Goal: Transaction & Acquisition: Register for event/course

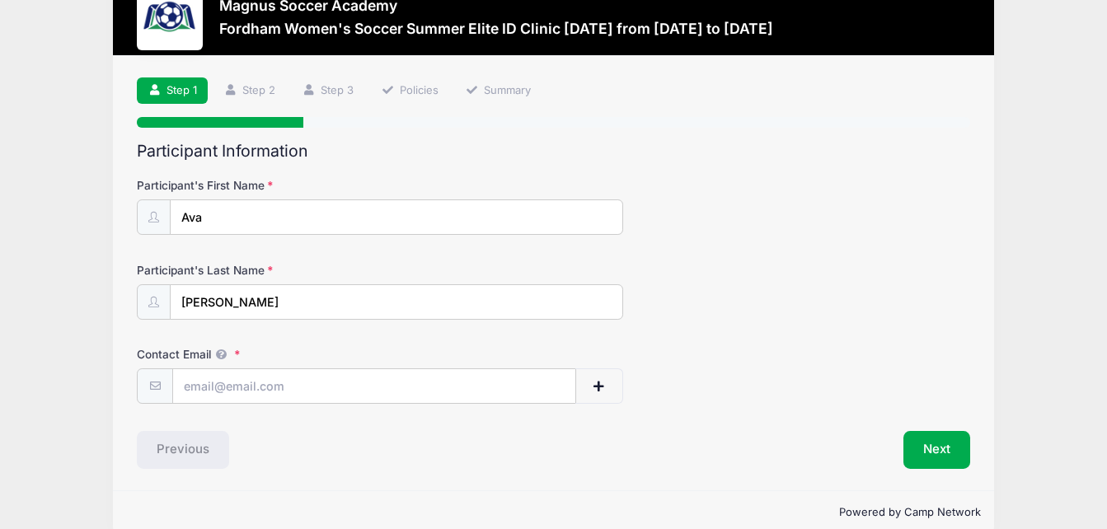
scroll to position [45, 0]
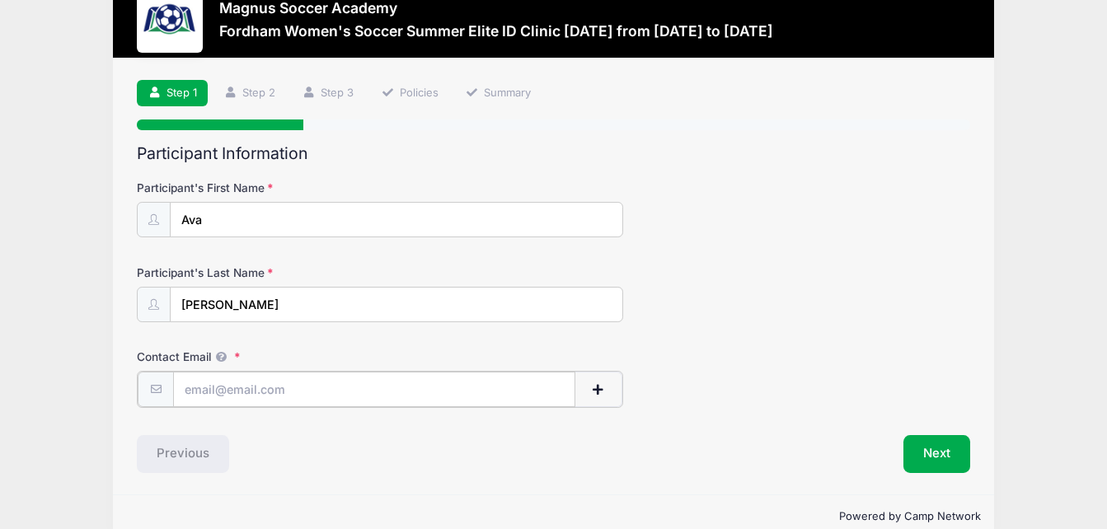
click at [289, 393] on input "Contact Email" at bounding box center [374, 389] width 402 height 35
type input "[EMAIL_ADDRESS][DOMAIN_NAME]"
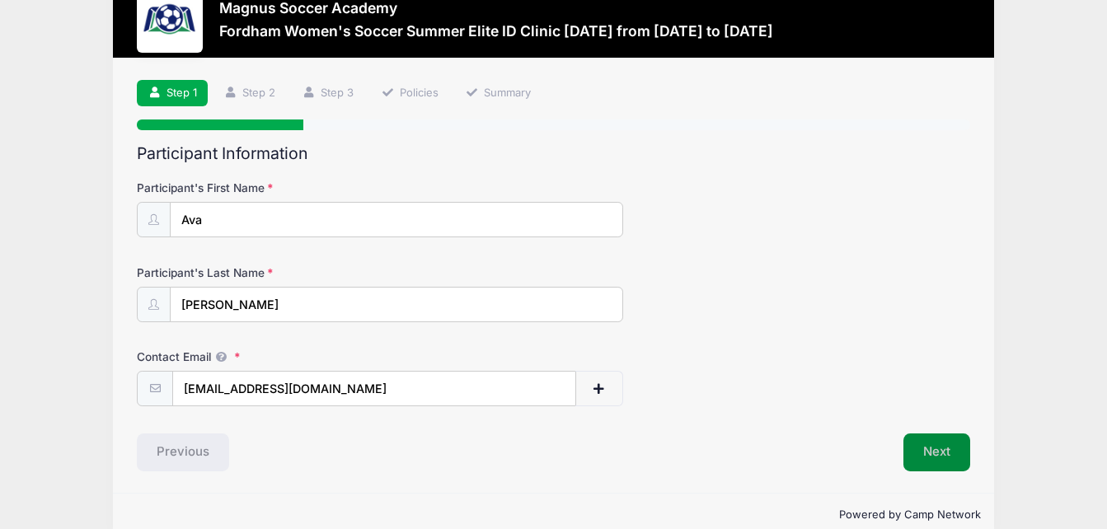
click at [925, 447] on button "Next" at bounding box center [937, 453] width 67 height 38
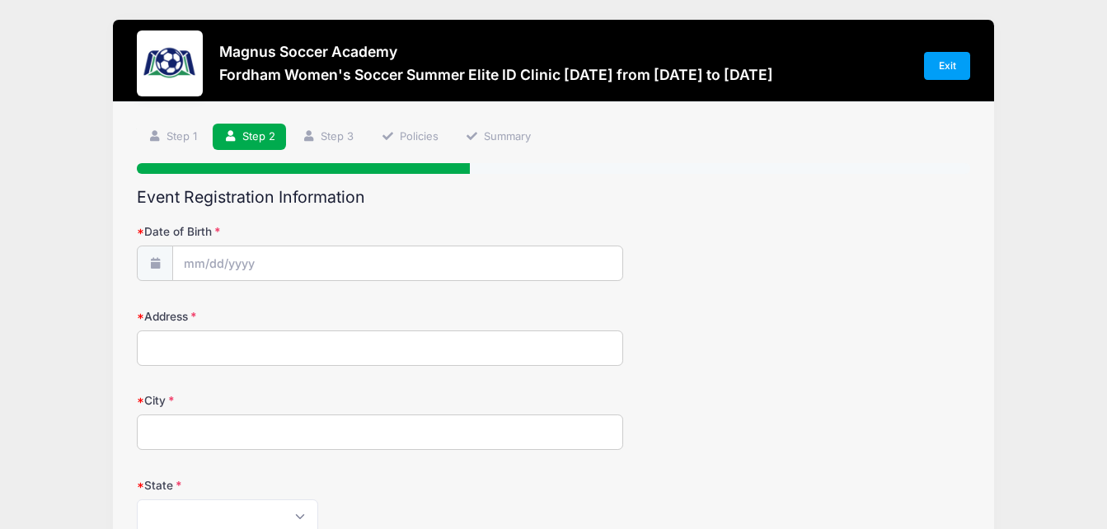
scroll to position [0, 0]
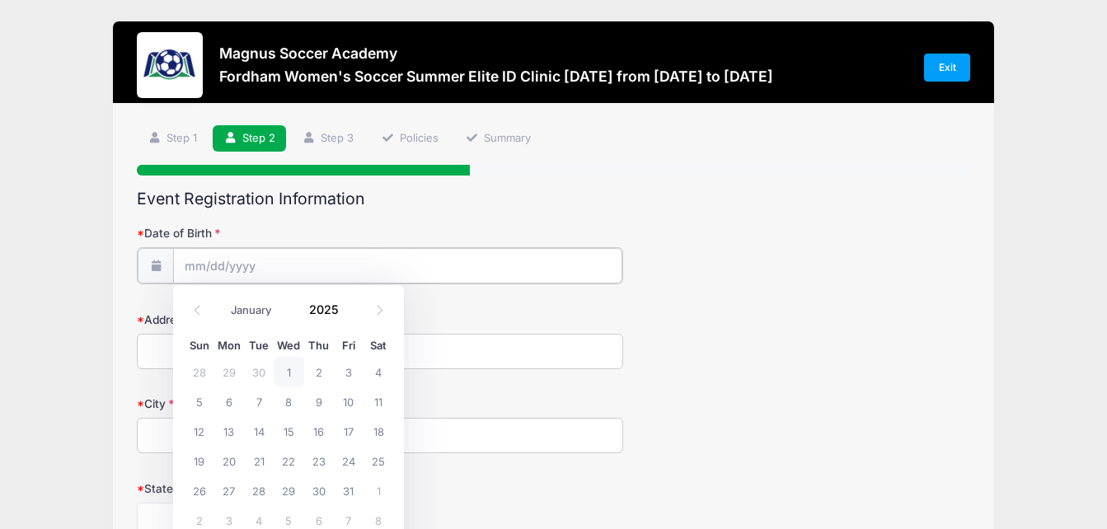
click at [252, 262] on input "Date of Birth" at bounding box center [397, 265] width 449 height 35
click at [346, 314] on span at bounding box center [349, 315] width 12 height 12
click at [321, 310] on input "2024" at bounding box center [328, 309] width 54 height 25
type input "2009"
click at [195, 310] on icon at bounding box center [198, 310] width 6 height 10
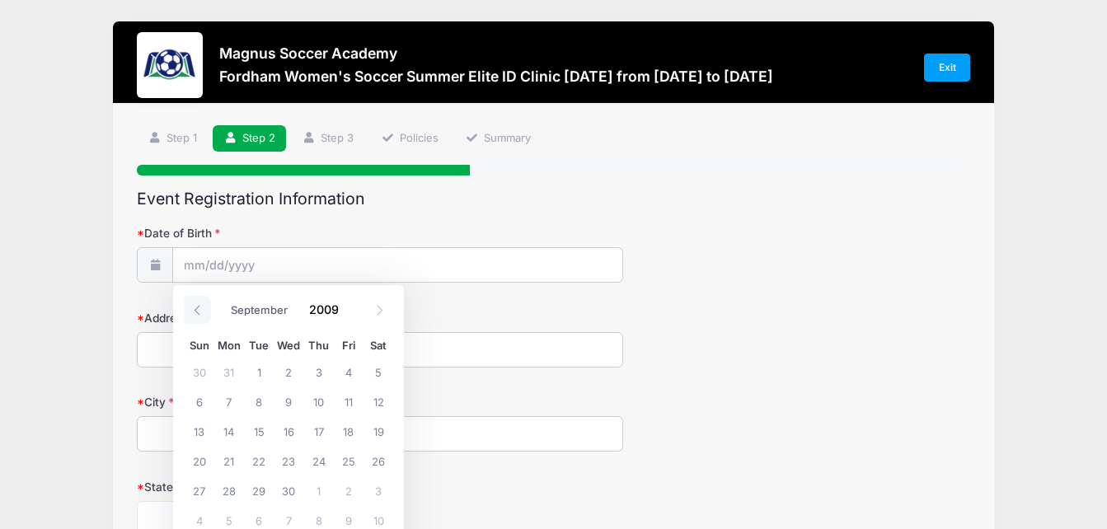
click at [195, 310] on icon at bounding box center [198, 310] width 6 height 10
click at [379, 317] on span at bounding box center [379, 310] width 27 height 28
click at [382, 312] on icon at bounding box center [379, 310] width 11 height 11
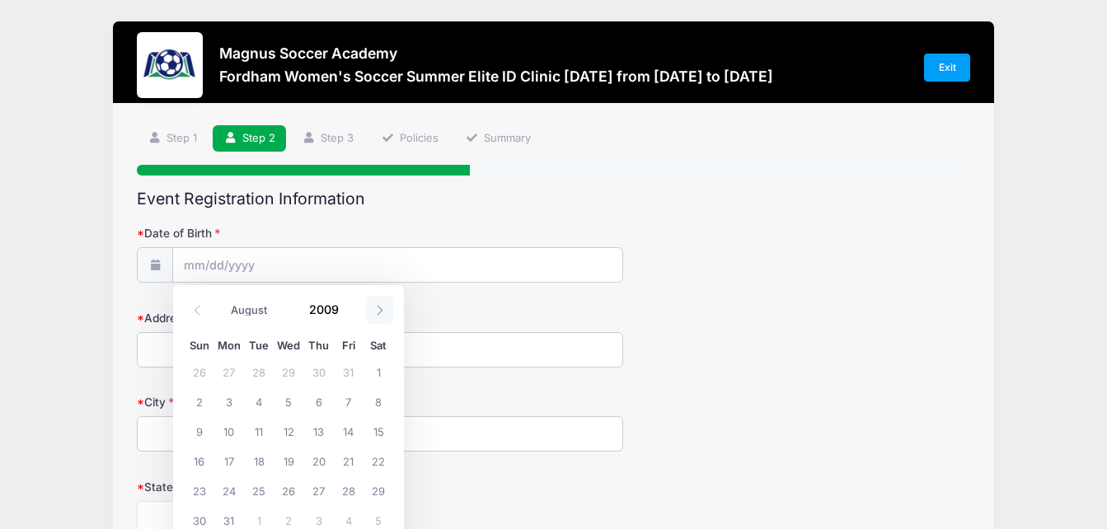
click at [382, 312] on icon at bounding box center [379, 310] width 11 height 11
select select "8"
click at [289, 432] on span "16" at bounding box center [289, 431] width 30 height 30
type input "[DATE]"
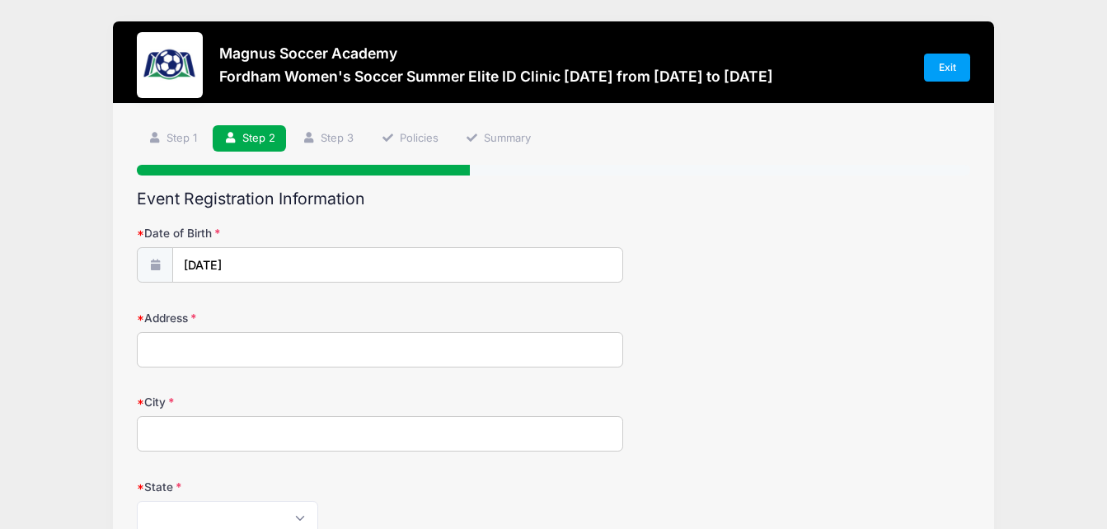
click at [218, 353] on input "Address" at bounding box center [380, 349] width 487 height 35
type input "[STREET_ADDRESS]"
type input "Solon"
select select "OH"
type input "44139"
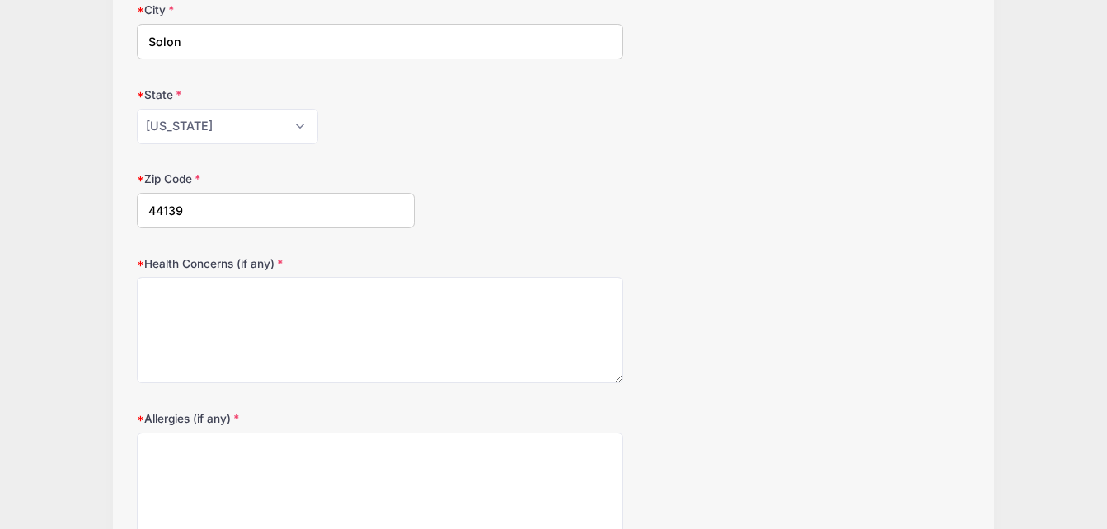
scroll to position [408, 0]
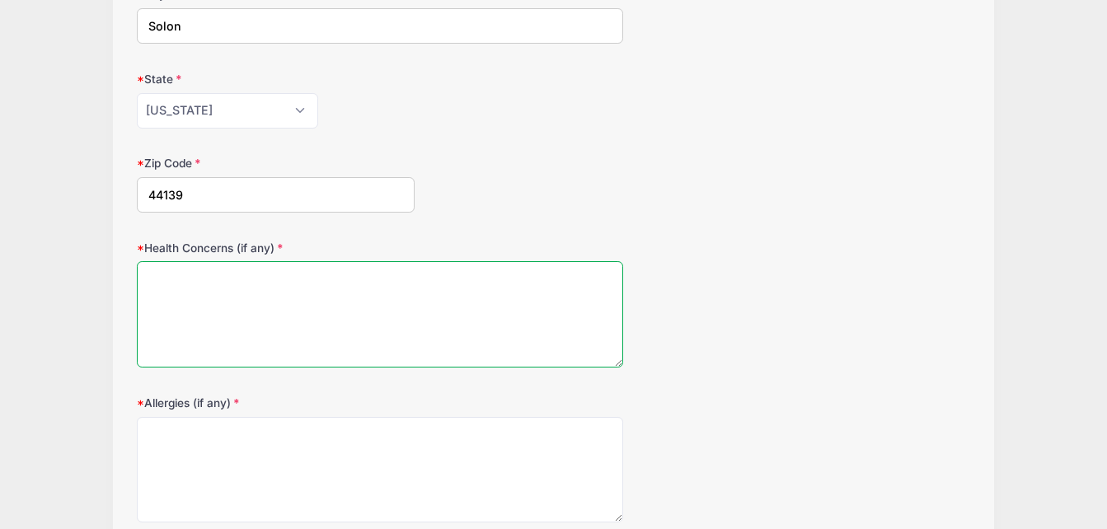
click at [279, 330] on textarea "Health Concerns (if any)" at bounding box center [380, 314] width 487 height 106
click at [278, 322] on textarea "Health Concerns (if any)" at bounding box center [380, 314] width 487 height 106
type textarea "none"
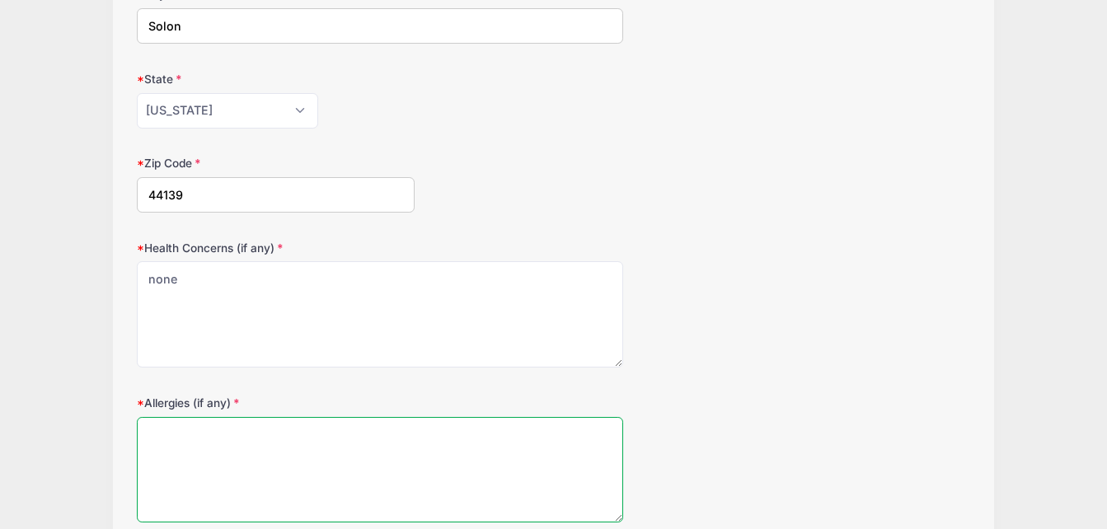
click at [207, 438] on textarea "Allergies (if any)" at bounding box center [380, 470] width 487 height 106
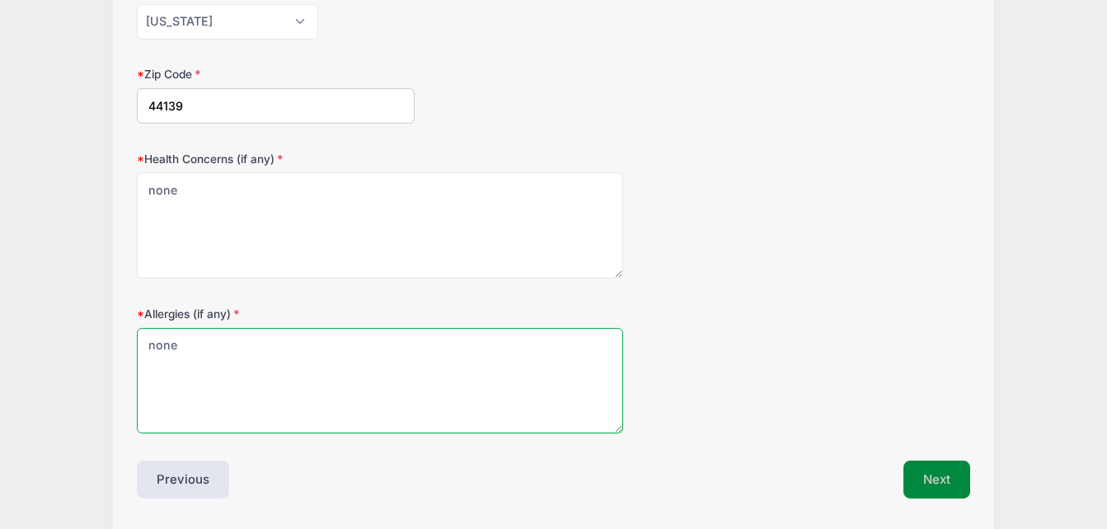
type textarea "none"
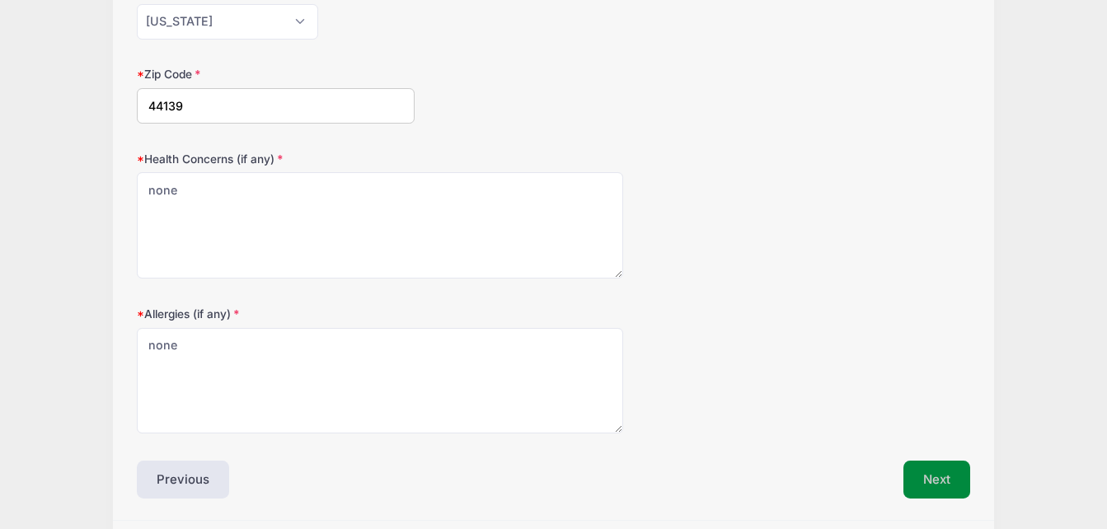
click at [944, 472] on button "Next" at bounding box center [937, 480] width 67 height 38
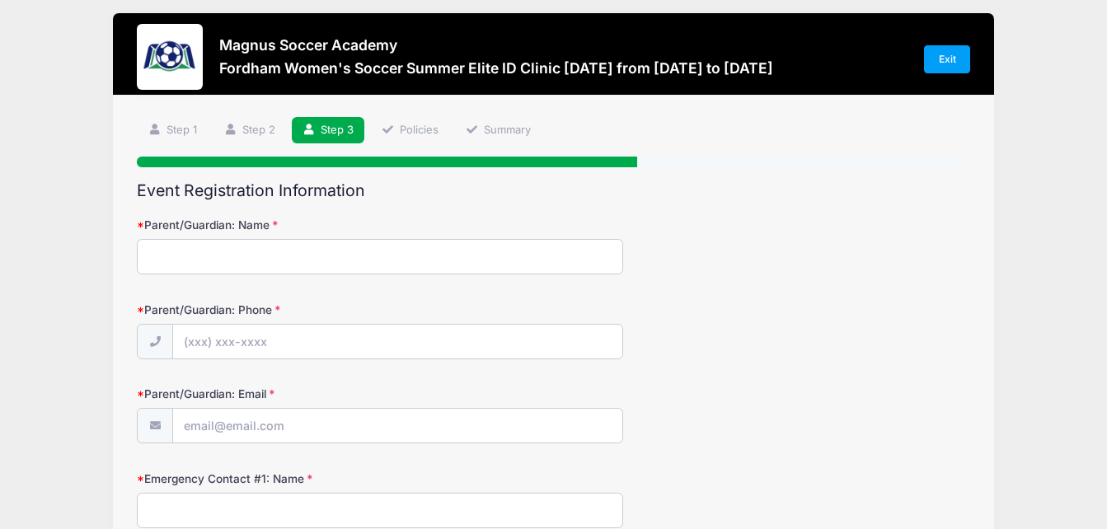
scroll to position [0, 0]
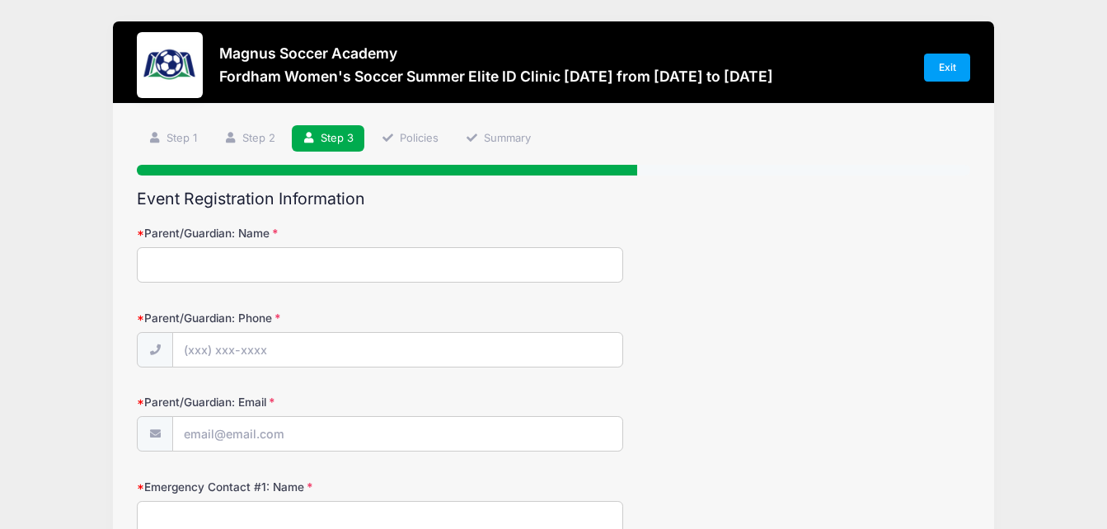
click at [322, 270] on input "Parent/Guardian: Name" at bounding box center [380, 264] width 487 height 35
type input "[PERSON_NAME]"
click at [240, 346] on input "Parent/Guardian: Phone" at bounding box center [397, 350] width 449 height 35
type input "[PHONE_NUMBER]"
click at [191, 440] on input "Parent/Guardian: Email" at bounding box center [397, 434] width 449 height 35
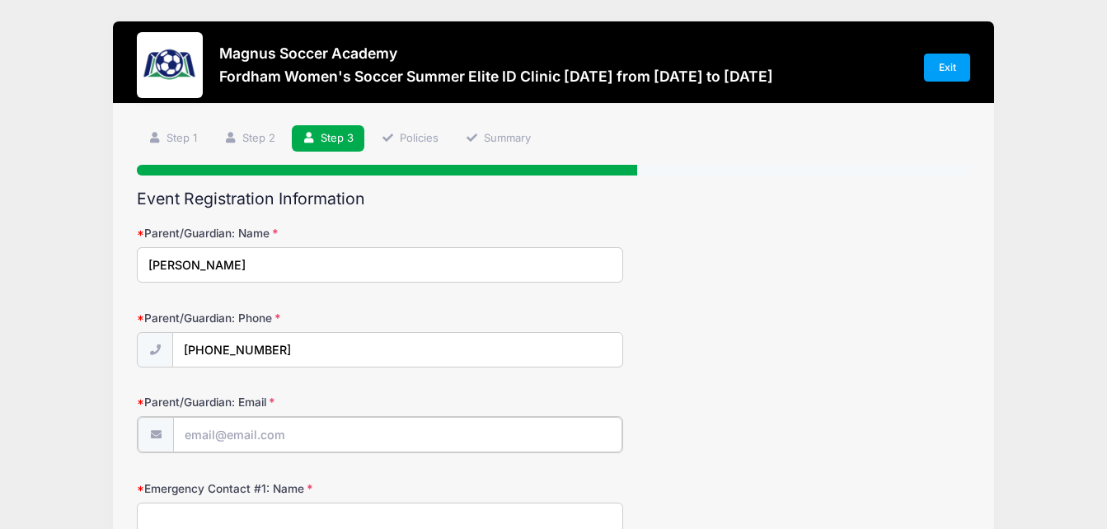
type input "[EMAIL_ADDRESS][DOMAIN_NAME]"
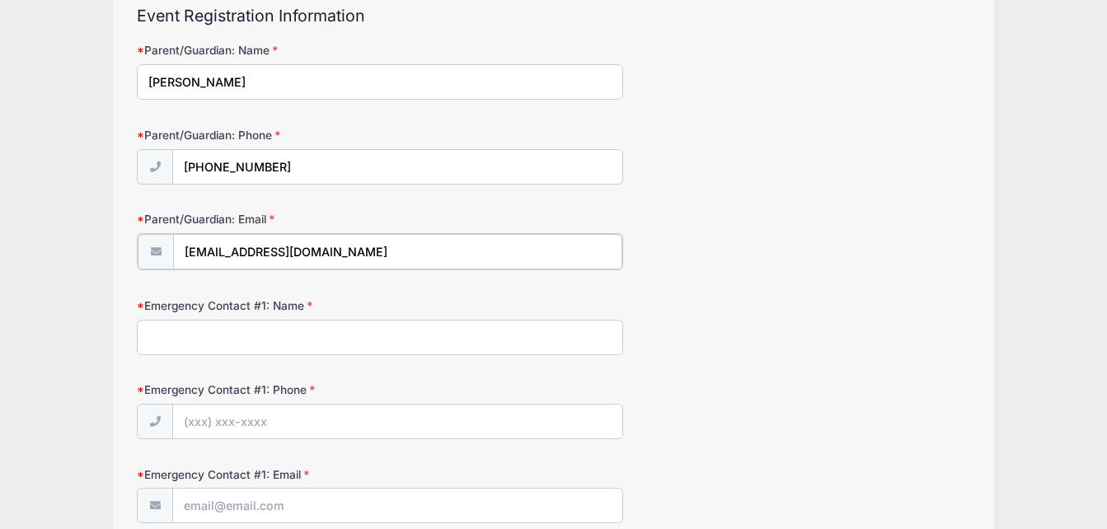
scroll to position [248, 0]
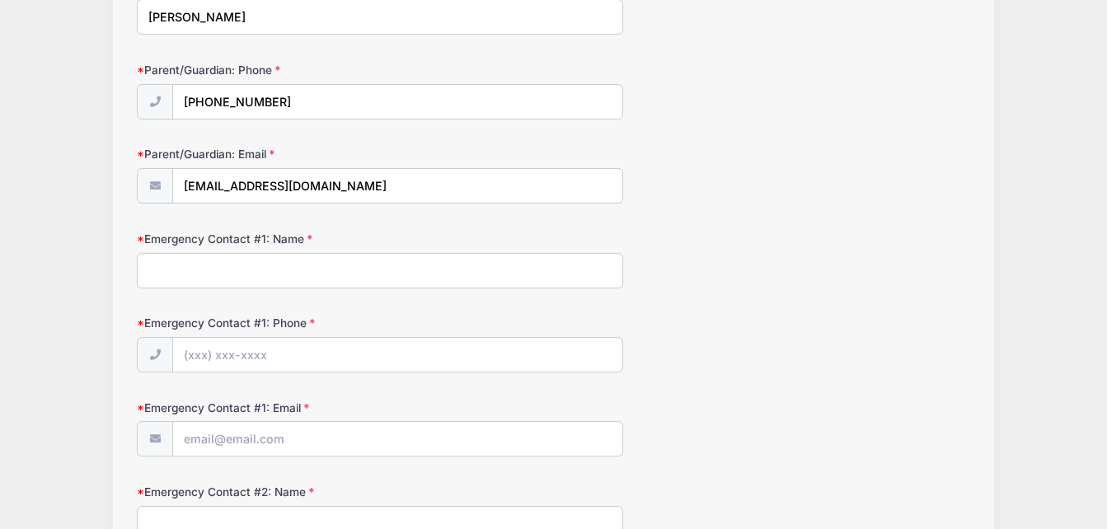
click at [295, 269] on input "Emergency Contact #1: Name" at bounding box center [380, 270] width 487 height 35
type input "[PERSON_NAME]"
click at [209, 350] on input "Emergency Contact #1: Phone" at bounding box center [397, 355] width 449 height 35
type input "[PHONE_NUMBER]"
click at [194, 439] on input "Emergency Contact #1: Email" at bounding box center [397, 439] width 449 height 35
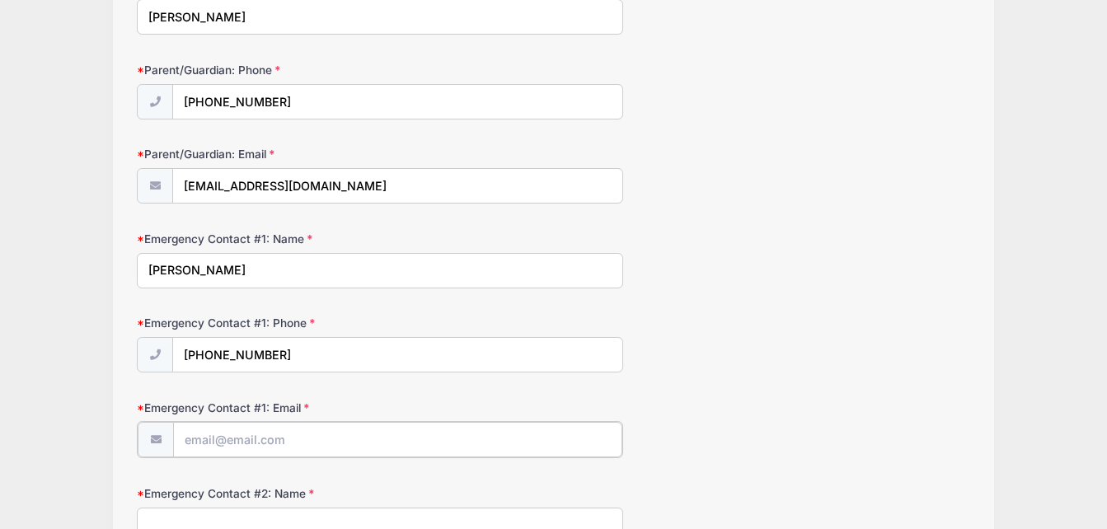
type input "[EMAIL_ADDRESS][DOMAIN_NAME]"
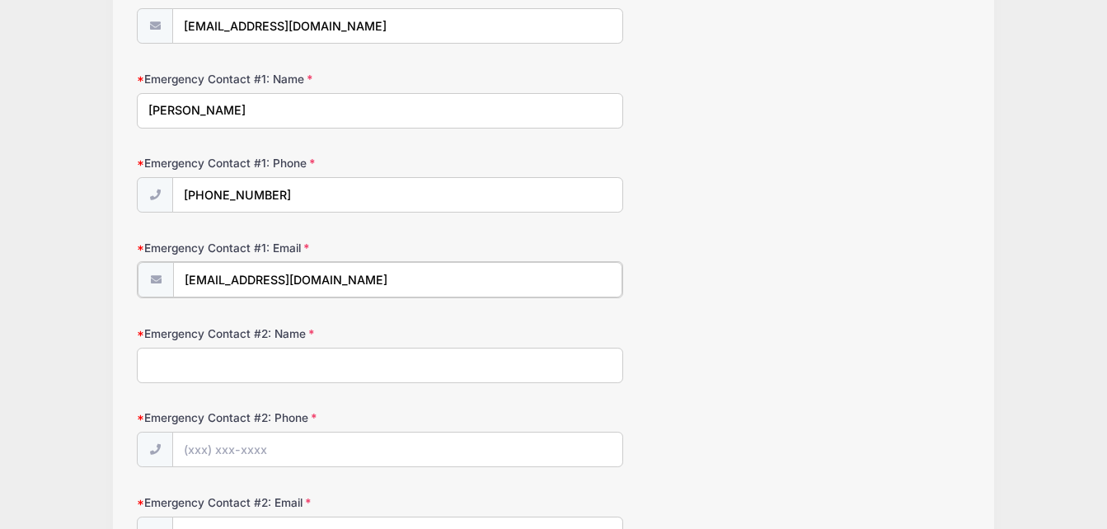
scroll to position [560, 0]
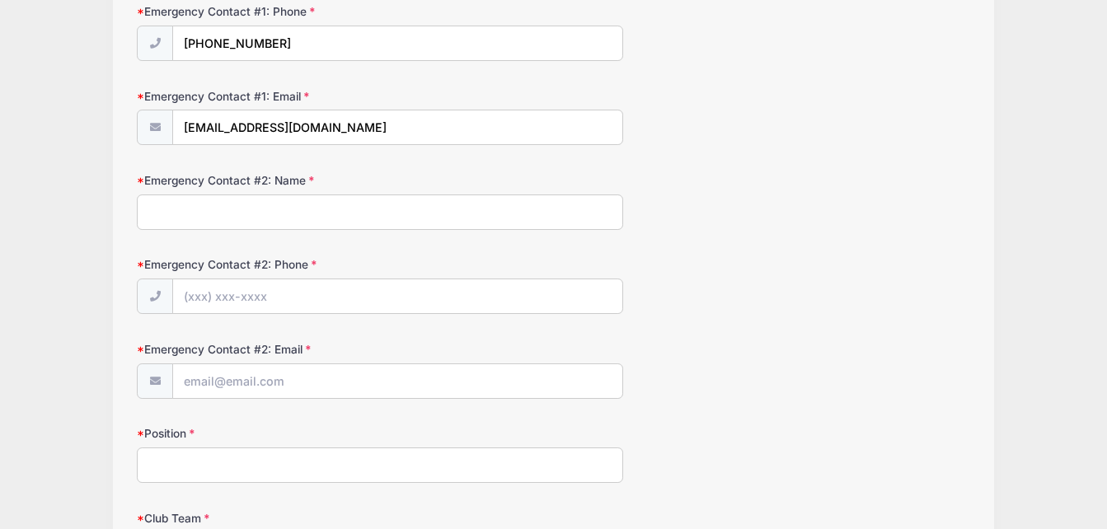
click at [275, 205] on input "Emergency Contact #2: Name" at bounding box center [380, 212] width 487 height 35
click at [275, 205] on input "[PERSON_NAME]" at bounding box center [380, 212] width 487 height 35
type input "[PERSON_NAME]"
click at [222, 284] on input "Emergency Contact #2: Phone" at bounding box center [397, 297] width 449 height 35
type input "[PHONE_NUMBER]"
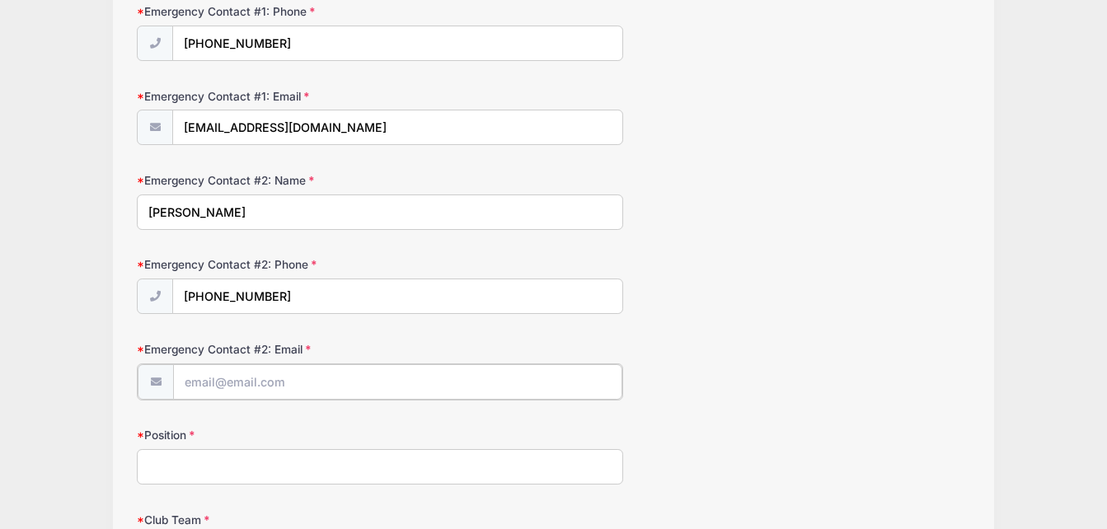
click at [195, 383] on input "Emergency Contact #2: Email" at bounding box center [397, 381] width 449 height 35
type input "[EMAIL_ADDRESS][DOMAIN_NAME]"
click at [185, 463] on input "Position" at bounding box center [380, 465] width 487 height 35
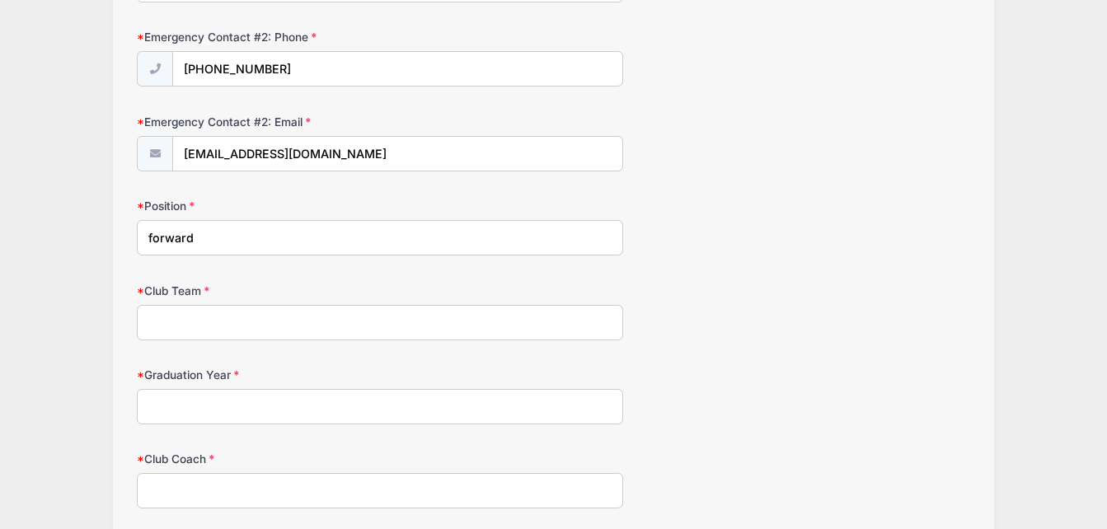
scroll to position [791, 0]
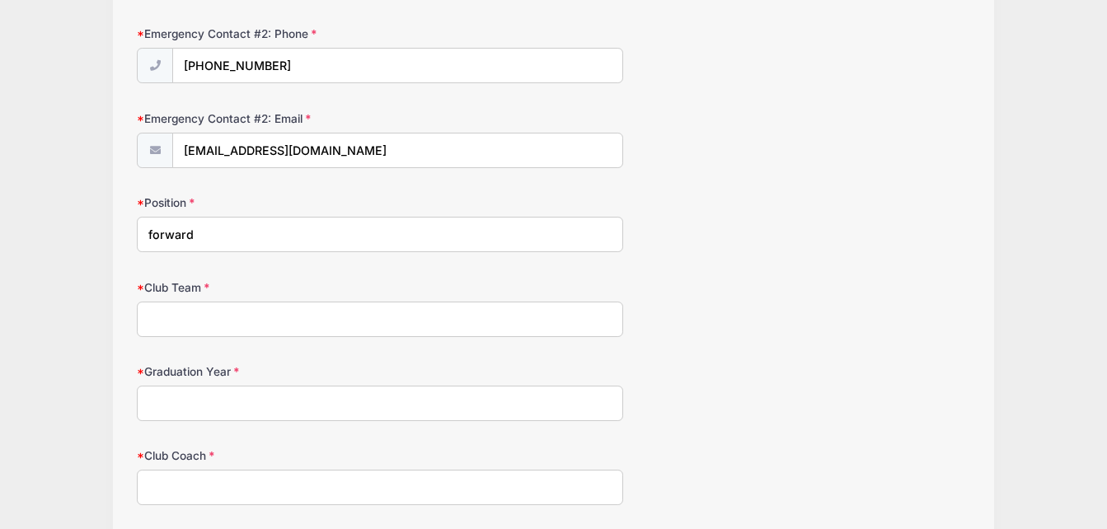
type input "forward"
click at [288, 324] on input "Club Team" at bounding box center [380, 319] width 487 height 35
drag, startPoint x: 288, startPoint y: 324, endPoint x: 247, endPoint y: 318, distance: 40.8
click at [247, 318] on input "Club Team" at bounding box center [380, 319] width 487 height 35
type input "Internationals Soccer Club"
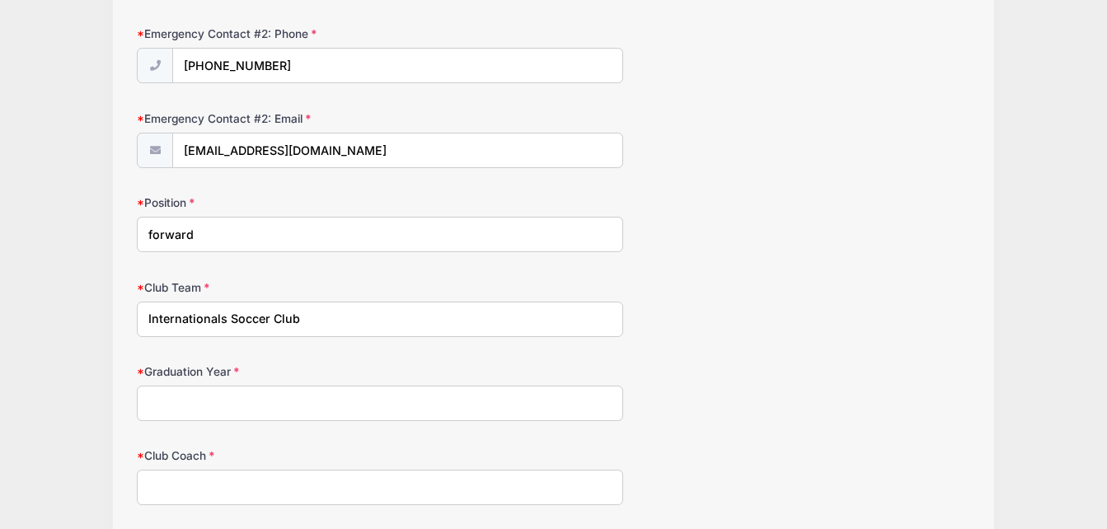
click at [190, 405] on input "Graduation Year" at bounding box center [380, 403] width 487 height 35
type input "2027"
click at [165, 479] on input "Club Coach" at bounding box center [380, 487] width 487 height 35
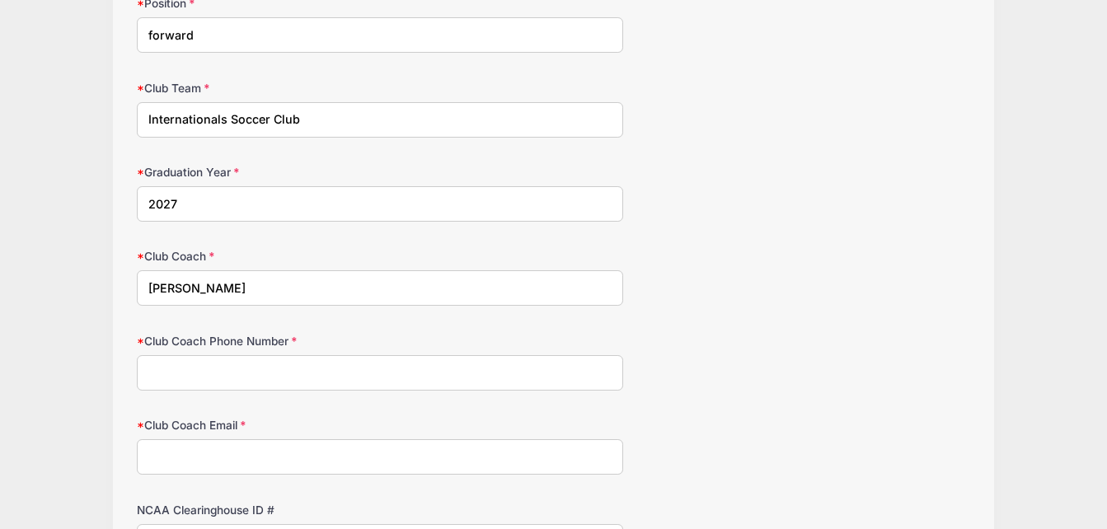
scroll to position [988, 0]
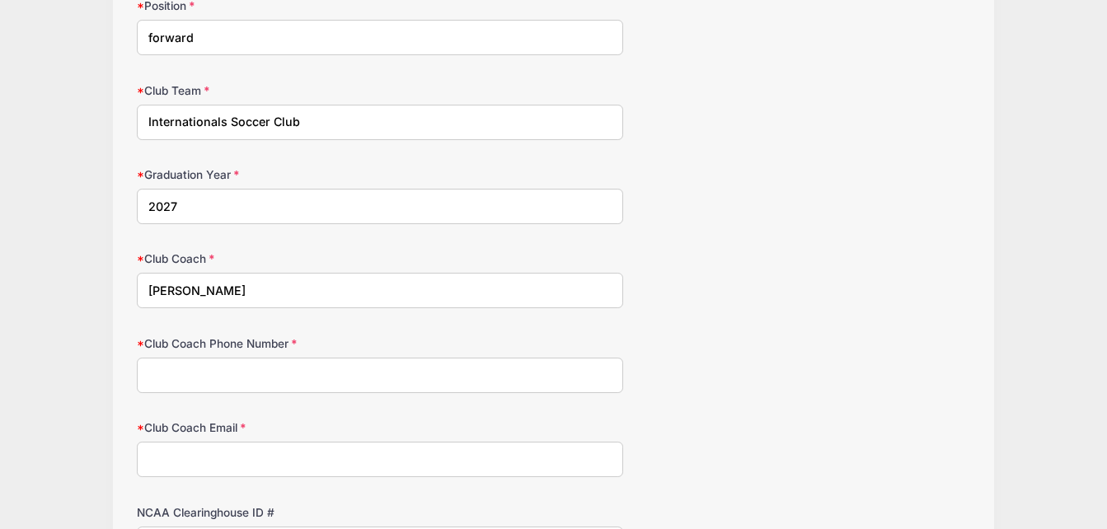
type input "[PERSON_NAME]"
click at [280, 369] on input "Club Coach Phone Number" at bounding box center [380, 375] width 487 height 35
click at [196, 464] on input "Club Coach Email" at bounding box center [380, 459] width 487 height 35
click at [193, 463] on input "Club Coach Email" at bounding box center [380, 459] width 487 height 35
click at [174, 463] on input "Club Coach Email" at bounding box center [380, 459] width 487 height 35
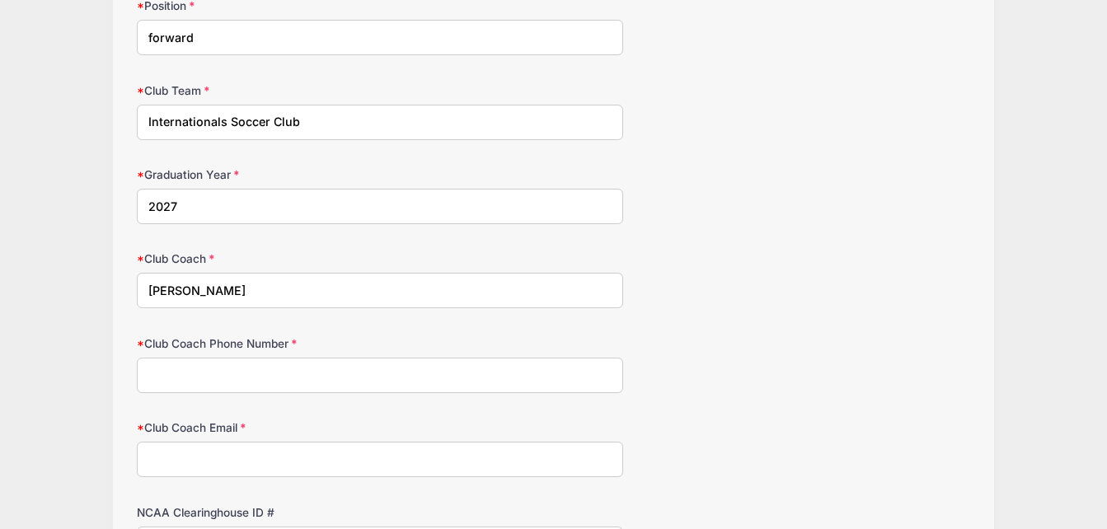
click at [206, 460] on input "Club Coach Email" at bounding box center [380, 459] width 487 height 35
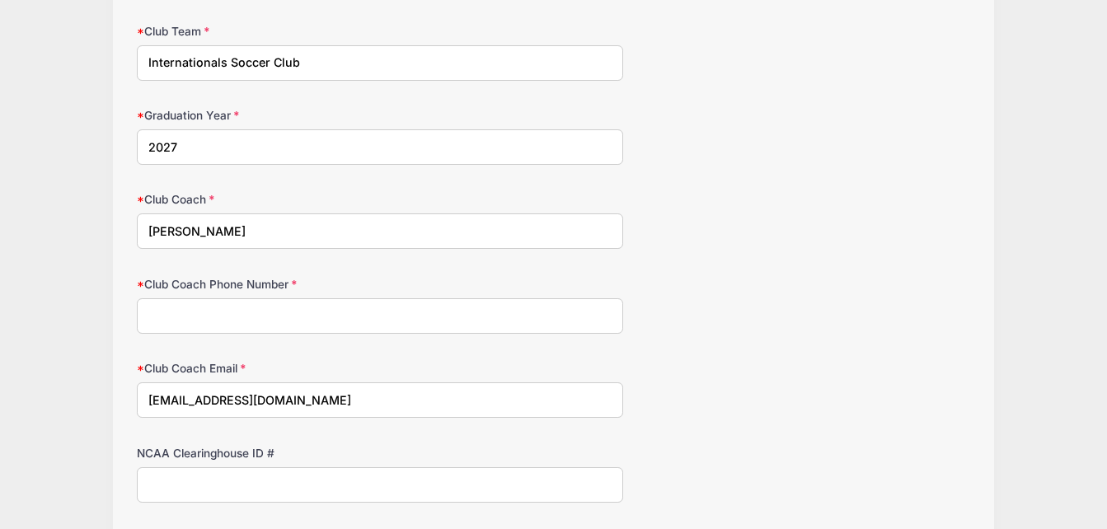
scroll to position [1027, 0]
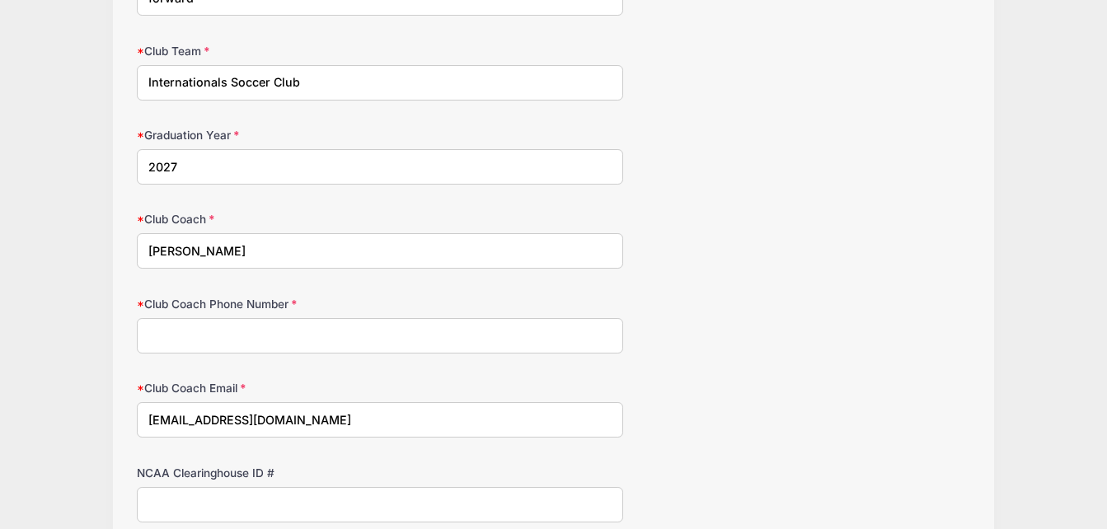
type input "[EMAIL_ADDRESS][DOMAIN_NAME]"
click at [219, 329] on input "Club Coach Phone Number" at bounding box center [380, 335] width 487 height 35
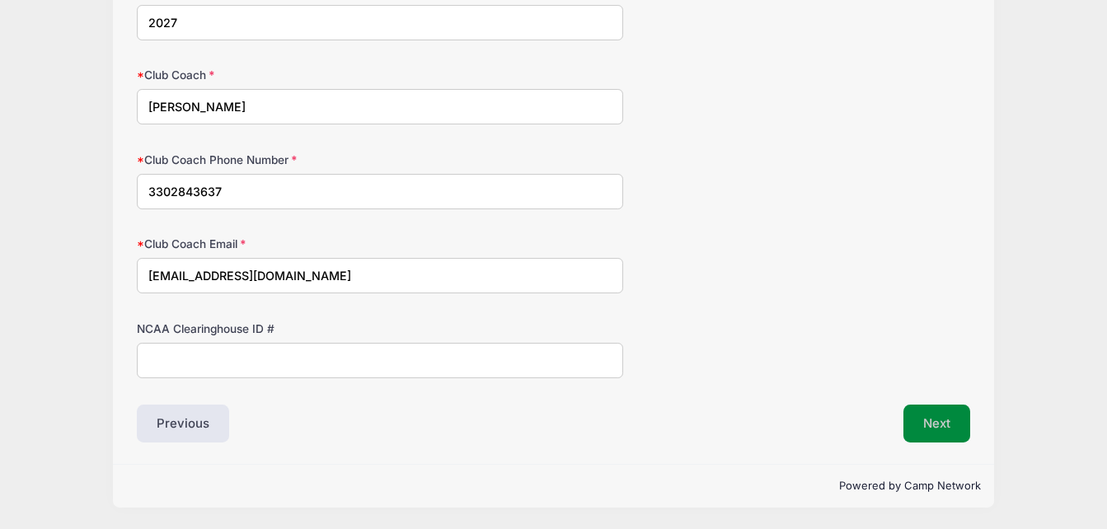
type input "3302843637"
click at [931, 414] on button "Next" at bounding box center [937, 424] width 67 height 38
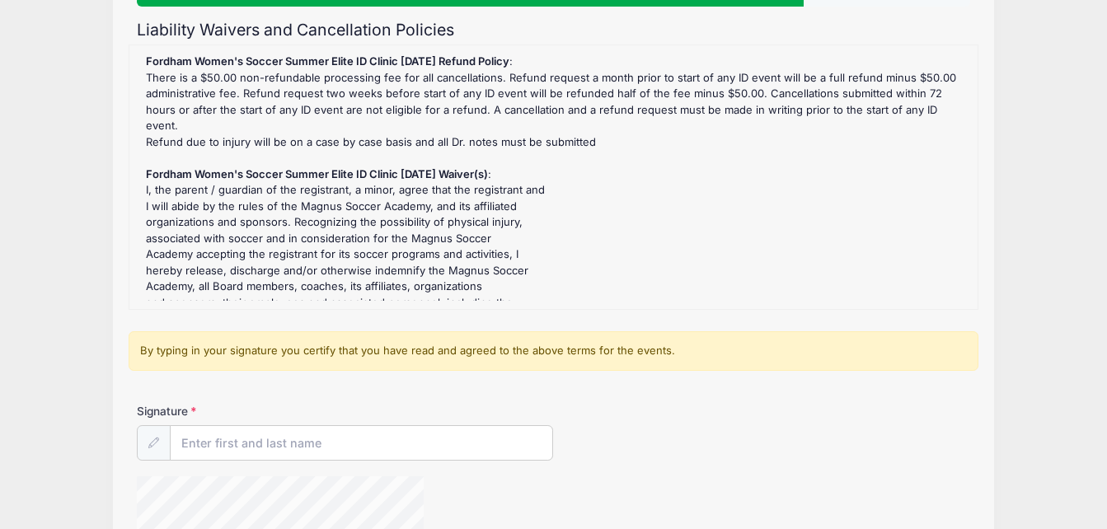
scroll to position [178, 0]
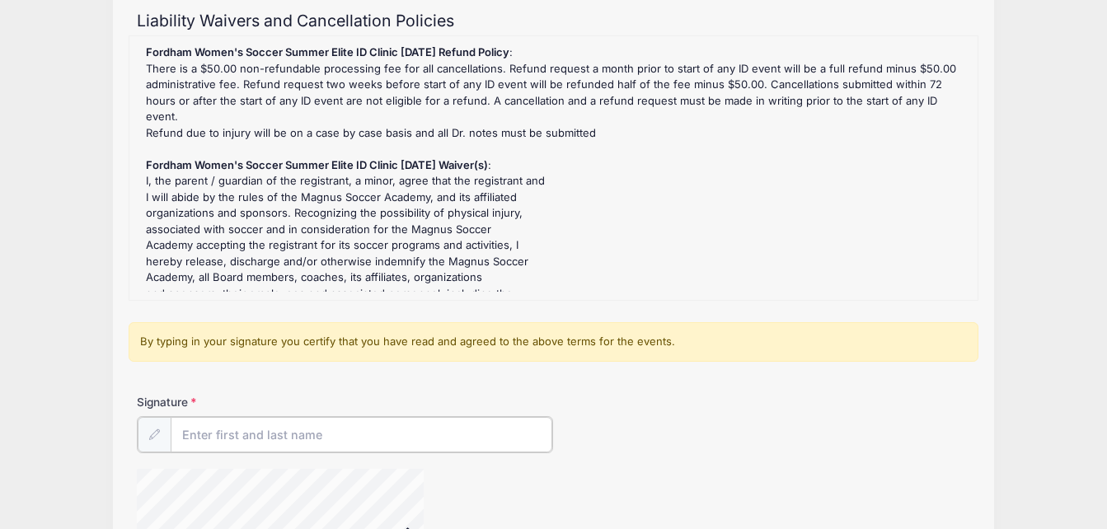
click at [262, 436] on input "Signature" at bounding box center [362, 434] width 382 height 35
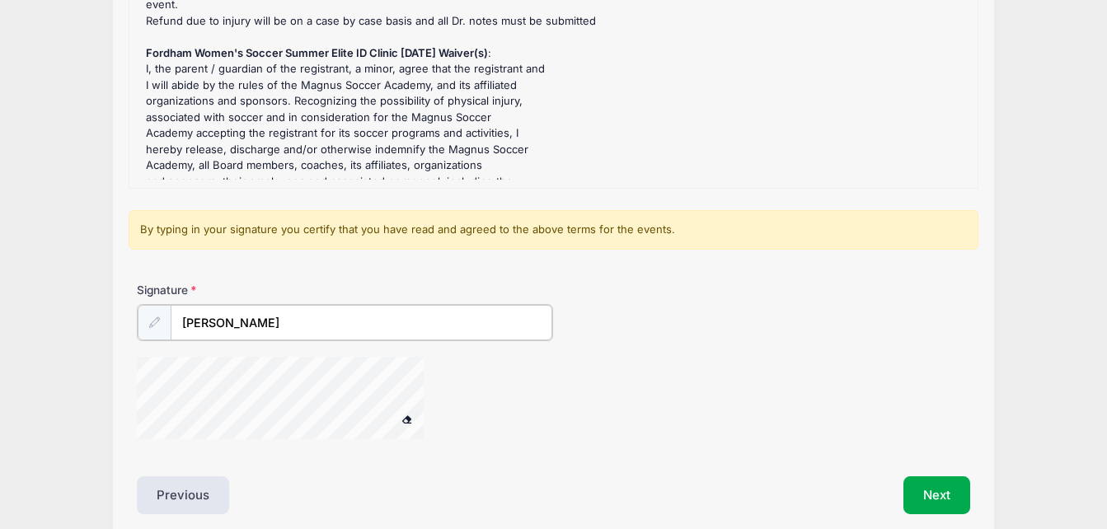
scroll to position [331, 0]
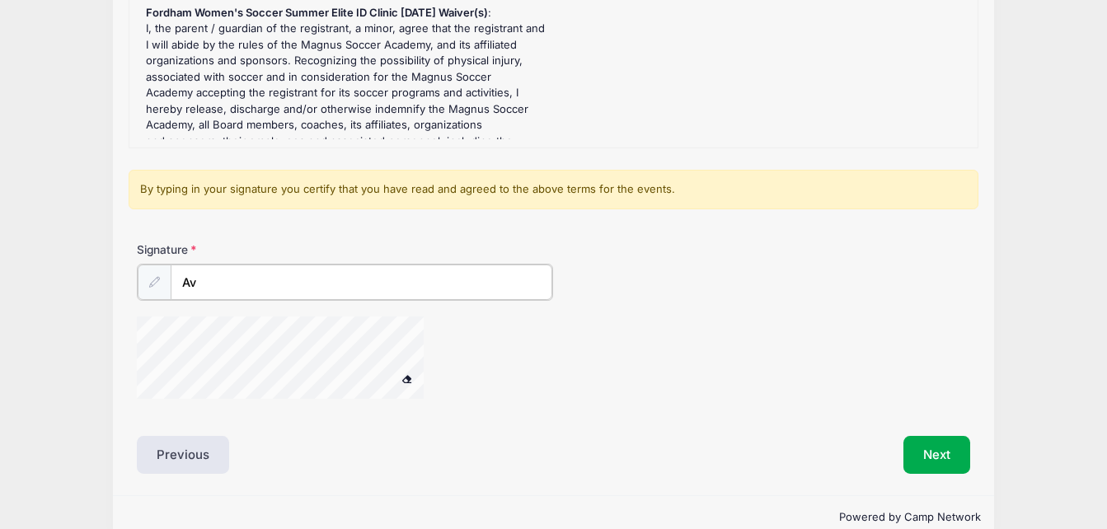
type input "A"
type input "[PERSON_NAME]"
click at [945, 464] on button "Next" at bounding box center [937, 454] width 67 height 38
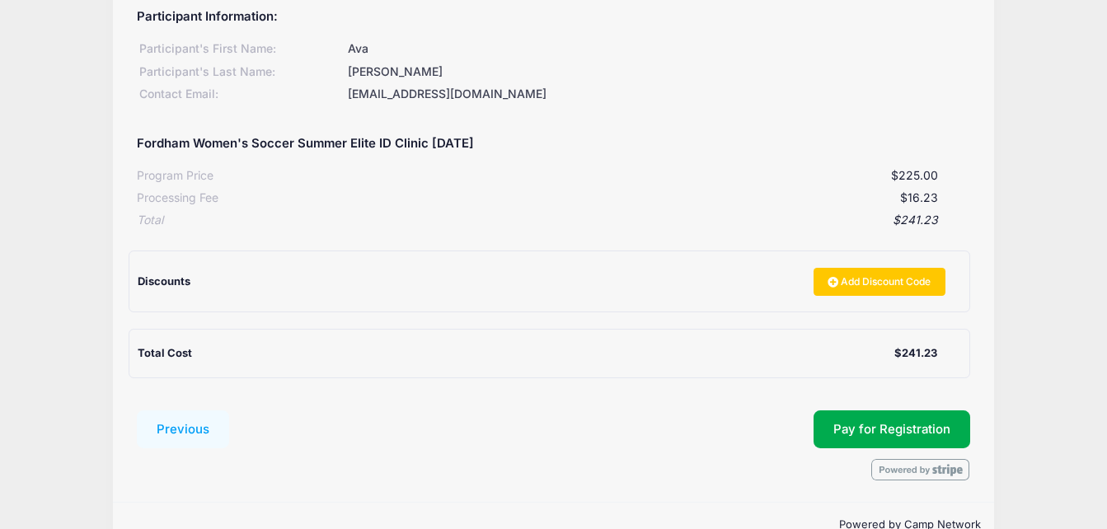
scroll to position [228, 0]
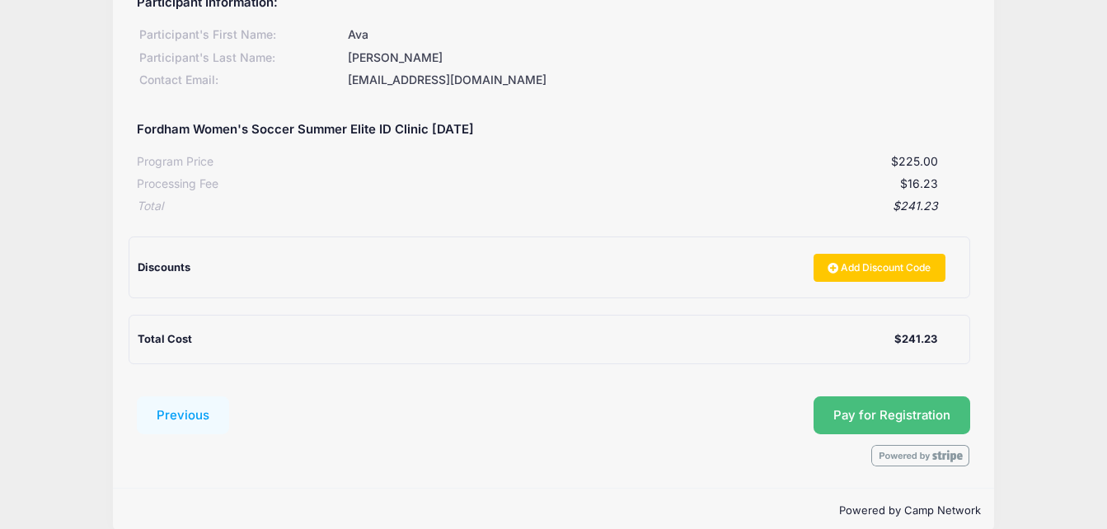
click at [867, 410] on button "Pay for Registration" at bounding box center [892, 416] width 157 height 38
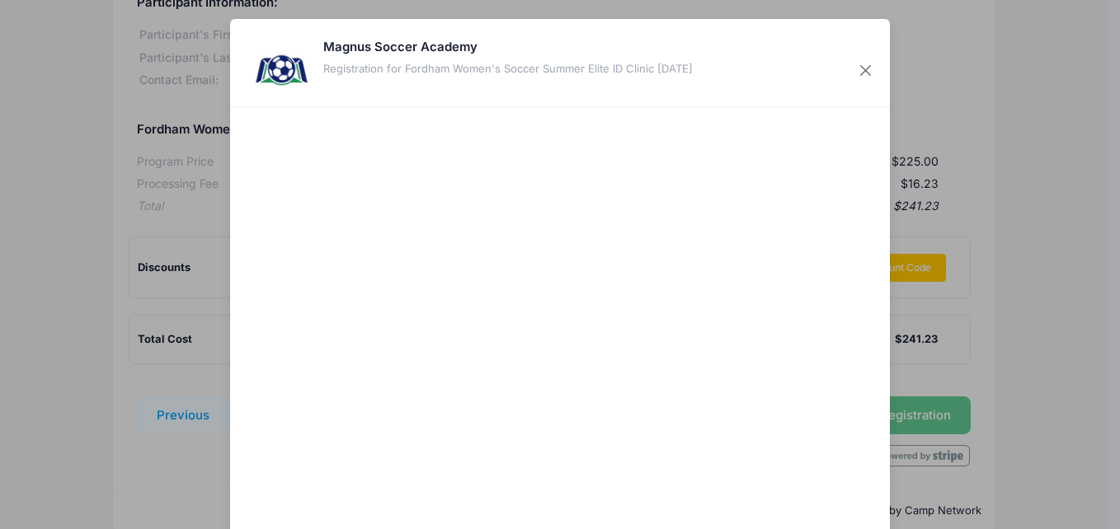
drag, startPoint x: 1119, startPoint y: 223, endPoint x: 1117, endPoint y: 340, distance: 116.3
click at [1117, 340] on div "Magnus Soccer Academy Registration for Fordham Women's Soccer Summer Elite ID C…" at bounding box center [560, 264] width 1120 height 529
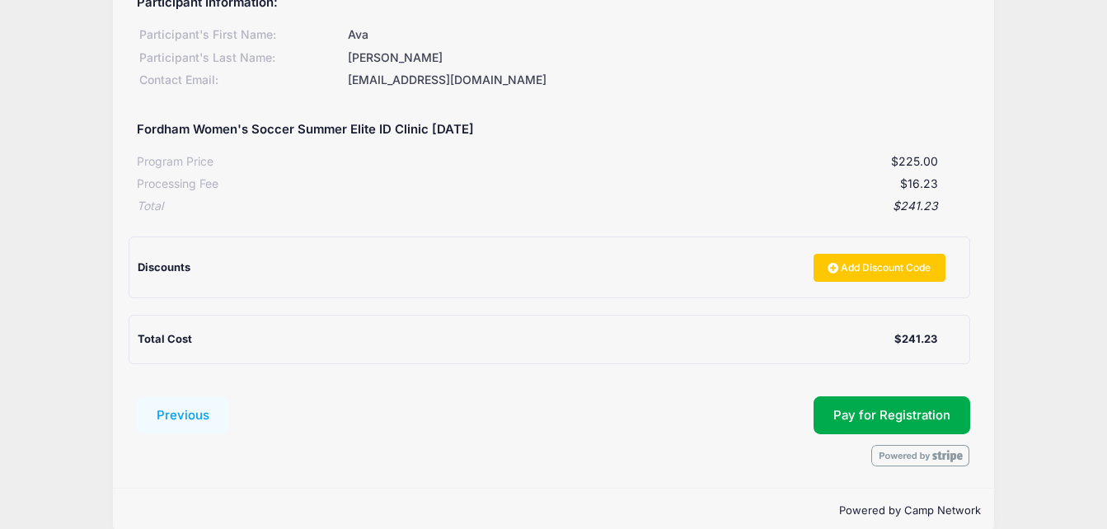
drag, startPoint x: 1117, startPoint y: 340, endPoint x: 1116, endPoint y: 352, distance: 12.4
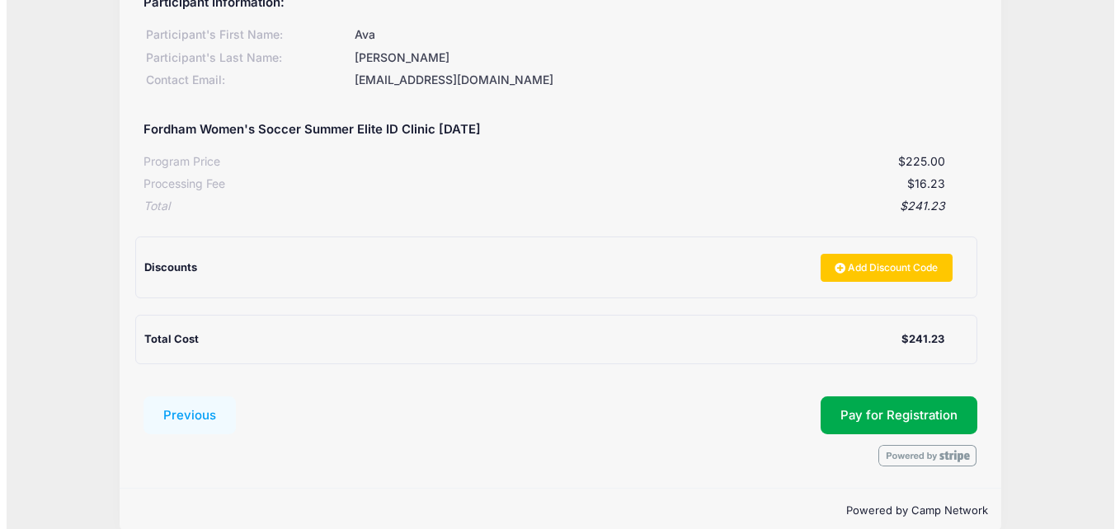
scroll to position [252, 0]
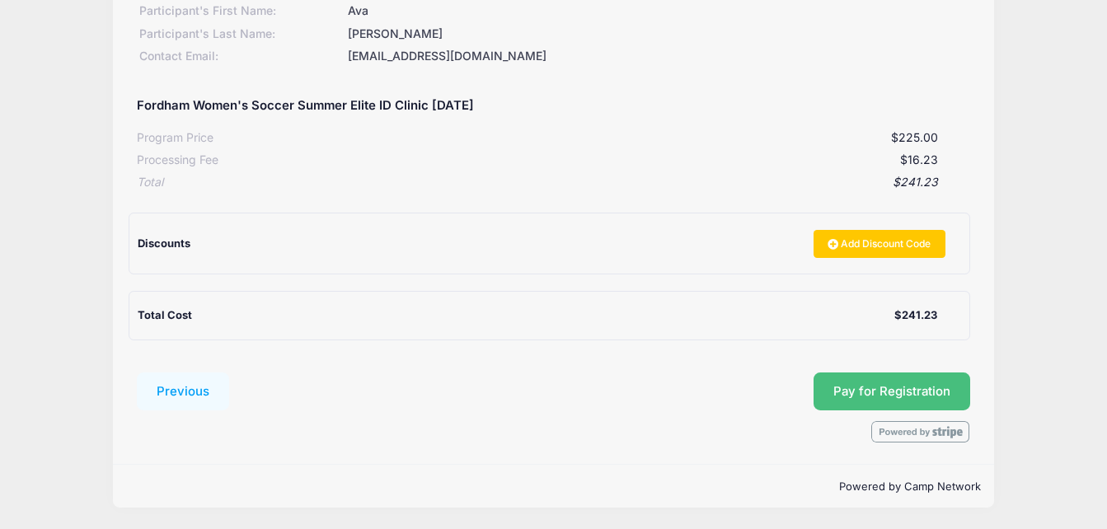
click at [869, 397] on button "Pay for Registration" at bounding box center [892, 392] width 157 height 38
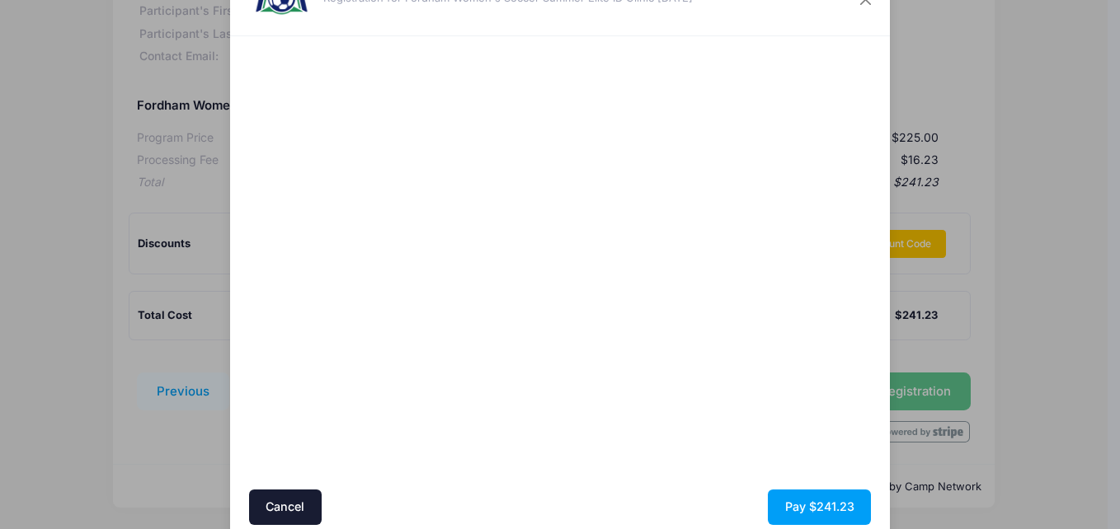
scroll to position [76, 0]
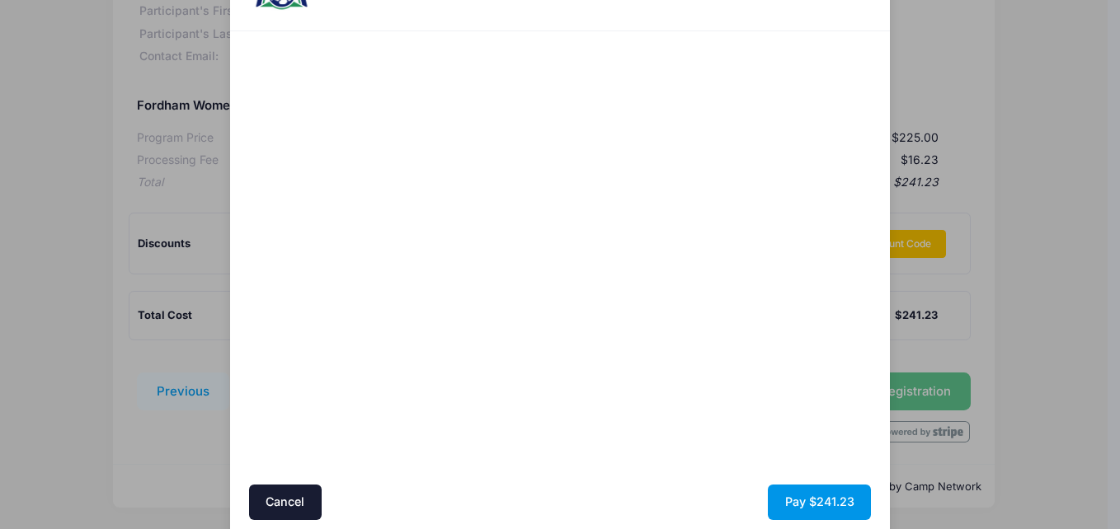
click at [816, 496] on button "Pay $241.23" at bounding box center [819, 502] width 103 height 35
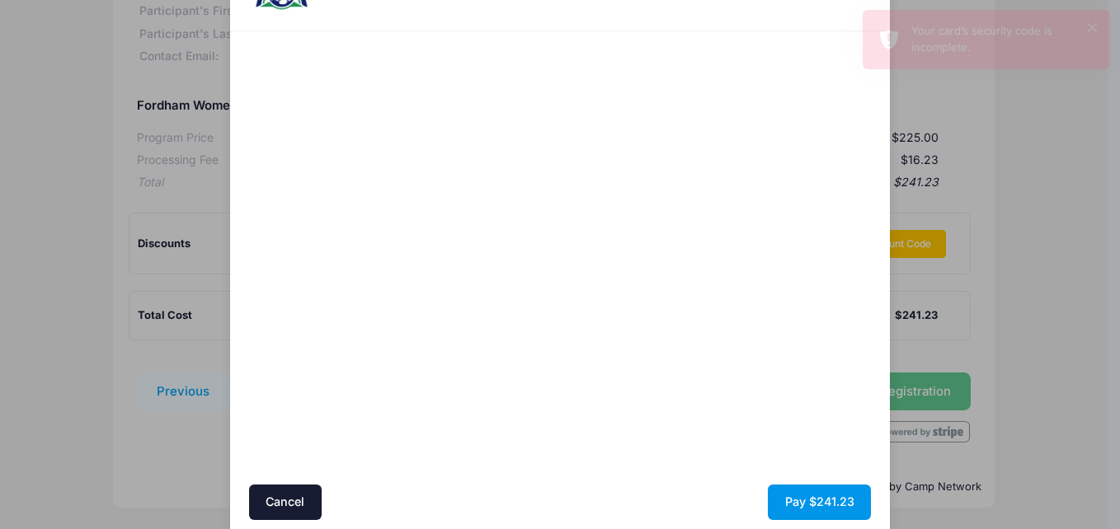
click at [802, 493] on button "Pay $241.23" at bounding box center [819, 502] width 103 height 35
